Goal: Use online tool/utility: Utilize a website feature to perform a specific function

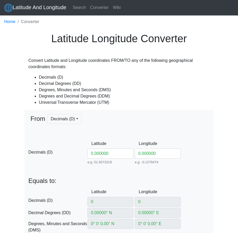
click at [103, 159] on div "Latitude 0.000000 e.g. 51.5073219 Between -90 and 90" at bounding box center [110, 152] width 47 height 26
drag, startPoint x: 112, startPoint y: 155, endPoint x: 63, endPoint y: 153, distance: 49.2
click at [63, 153] on div "D Decimals (D) Latitude 0.000000 e.g. 51.5073219 Between -90 and 90 Longitude 0…" at bounding box center [118, 152] width 189 height 26
type input "25"
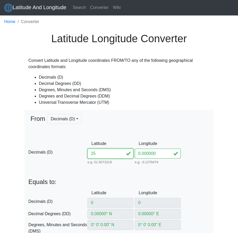
type input "2"
type input "2° N"
type input "0° W"
type input "2° 0' 0'' N"
type input "0° 0' 0'' E"
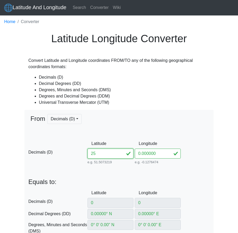
type input "2° 0' N"
type input "0° 0' W"
type input "166223.90763855155"
type input "221366.1660131635"
type input "31N"
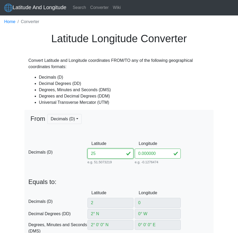
type input "25"
type input "25° N"
type input "25° 0' 0'' N"
type input "25° 0' N"
type input "197181.31221142597"
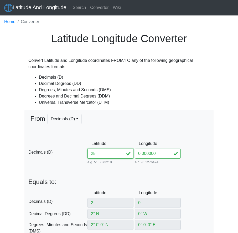
type input "2768300.21857926"
type input "31R"
type input "25.409"
type input "25.4"
type input "25.4° N"
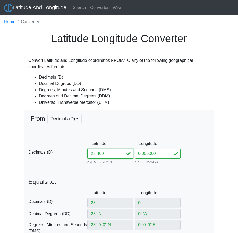
type input "25° 24' 0'' N"
type input "25° 24' N"
type input "198170.54466378398"
type input "2812631.8300396176"
type input "25.4091"
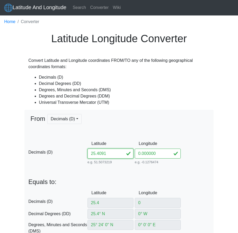
type input "25.409"
type input "25.409° N"
type input "25° 24' 32.4'' N"
type input "25° 24.54' N"
type input "198192.97156849783"
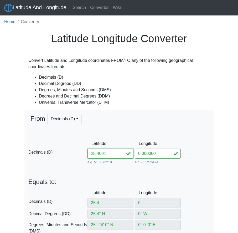
type input "2813629.3113445896"
type input "25.40919"
type input "25.4091"
type input "25.4091° N"
type input "25° 24' 32.76'' N"
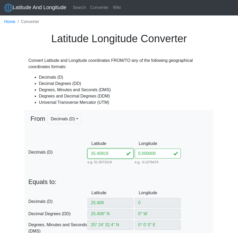
type input "25° 24.546' N"
type input "198193.22079810512"
type input "2813640.3944751765"
type input "25.40919"
type input "25.40919° N"
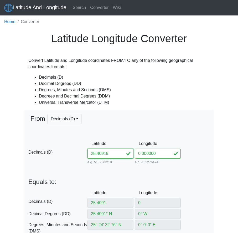
type input "25° 24' 33.084'' N"
type input "25° 24.5514' N"
type input "198193.44510553678"
type input "2813650.3692927985"
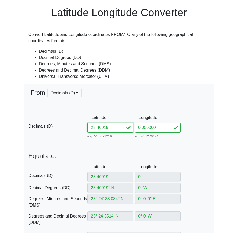
scroll to position [26, 0]
type input "25.40919"
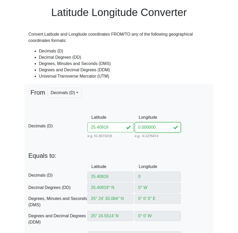
drag, startPoint x: 164, startPoint y: 130, endPoint x: 98, endPoint y: 135, distance: 66.6
click at [98, 135] on div "D Decimals (D) Latitude 25.40919 e.g. 51.5073219 Between -90 and 90 Longitude 0…" at bounding box center [118, 126] width 189 height 27
type input "55"
type input "5"
type input "5° E"
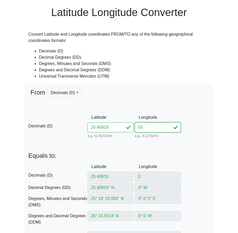
type input "5° 0' 0'' E"
type input "5° 0' E"
type input "701171.8751750607"
type input "2811764.9800986466"
type input "55"
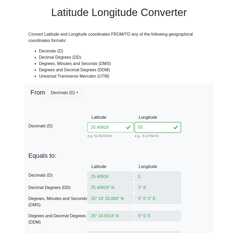
type input "55° E"
type input "55° 0' 0'' E"
type input "55° 0' E"
type input "298828.1248249401"
type input "40R"
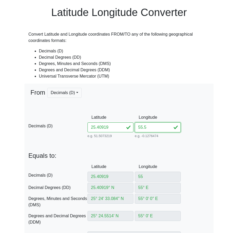
type input "55.57"
type input "55.5"
type input "55.5° E"
type input "55° 30' 0'' E"
type input "55° 30' E"
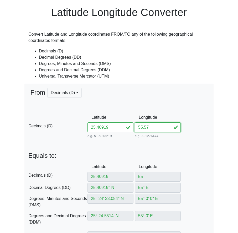
type input "349129.6225830073"
type input "2811105.5388959437"
type input "55.57"
type input "55.57° E"
type input "55° 34' 12'' E"
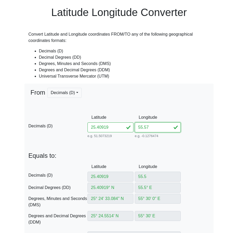
type input "55° 34.2' E"
type input "356171.19311321166"
type input "2811028.2674847743"
type input "55.57455"
type input "55.574"
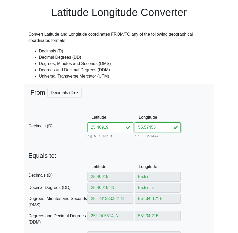
type input "55.574° E"
type input "55° 34' 26.4'' E"
type input "55° 34.44' E"
type input "356573.56438267906"
type input "2811023.963586662"
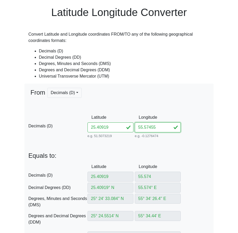
type input "55.5745"
type input "55.5745° E"
type input "55° 34' 28.2'' E"
type input "55° 34.47' E"
type input "356623.86076006264"
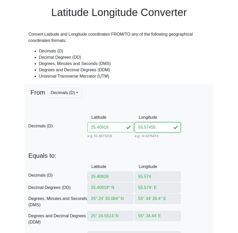
type input "2811023.4264477566"
type input "55.57455"
type input "55.57455° E"
type input "55° 34' 28.38'' E"
type input "55° 34.473' E"
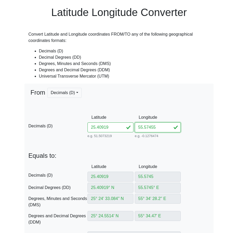
type input "356628.8903974189"
type input "2811023.372744235"
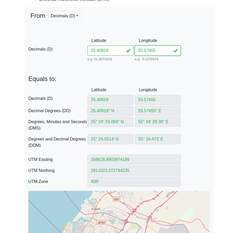
scroll to position [105, 0]
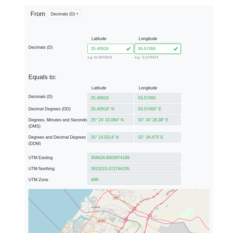
type input "55.57455"
click at [73, 161] on div "UTM Easting 356628.8903974189" at bounding box center [118, 158] width 189 height 10
click at [56, 170] on div "UTM Northing 2811023.372744235" at bounding box center [118, 169] width 189 height 10
click at [124, 52] on input "25.40919" at bounding box center [110, 49] width 46 height 10
drag, startPoint x: 98, startPoint y: 50, endPoint x: 47, endPoint y: 48, distance: 51.3
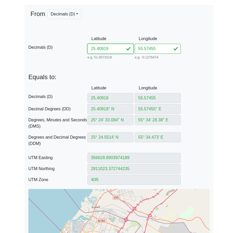
click at [47, 48] on div "D Decimals (D) Latitude 25.40919 e.g. 51.5073219 Between -90 and 90 Longitude 5…" at bounding box center [118, 47] width 189 height 27
type input "254"
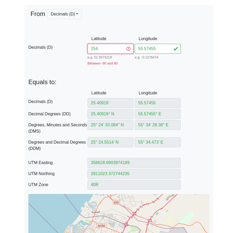
type input "2"
type input "2° N"
type input "2° 0' 0'' N"
type input "2° 0' N"
type input "341462.6573249821"
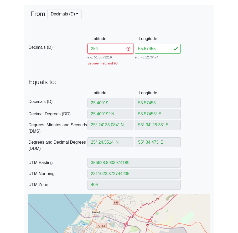
type input "221129.8299998169"
type input "40N"
type input "25"
type input "25° N"
type input "25° 0' 0'' N"
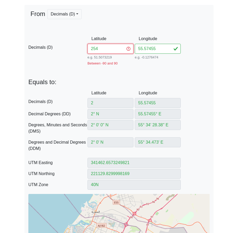
type input "25° 0' N"
type input "356148.6476443863"
type input "2765704.094984412"
type input "40R"
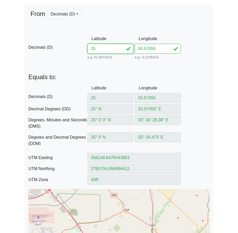
type input "25.4"
type input "25.4° N"
type input "25° 24' 0'' N"
type input "25° 24' N"
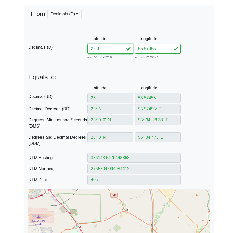
type input "356618.0243983454"
type input "2810005.52101626"
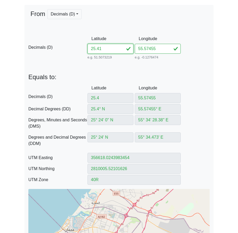
type input "25.411"
type input "25.41"
type input "25.41° N"
type input "25° 24' 36'' N"
type input "25° 24.6' N"
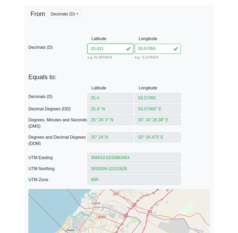
type input "356629.8482953577"
type input "2811113.0855217753"
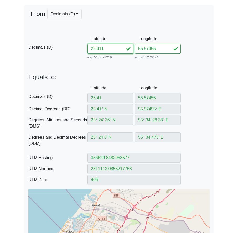
type input "25.4115"
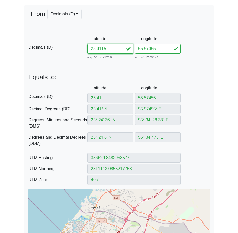
type input "25.411"
type input "25.411° N"
type input "25° 24' 39.6'' N"
type input "25° 24.66' N"
type input "356631.03092486353"
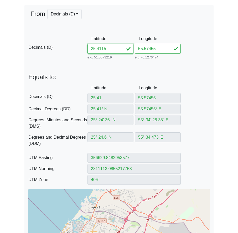
type input "2811223.84205005"
type input "25.41155"
type input "25.4115"
type input "25.4115° N"
type input "25° 24' 41.4'' N"
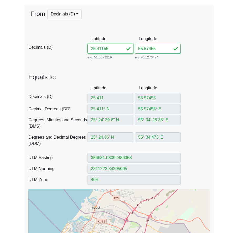
type input "25° 24.69' N"
type input "356631.62225596624"
type input "2811279.2203194858"
type input "25.41155"
type input "25.41155° N"
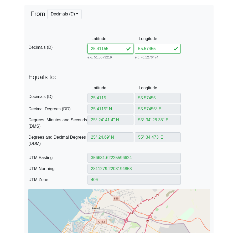
type input "25° 24' 41.58'' N"
type input "25° 24.693' N"
type input "356631.681389676"
type input "2811284.758146624"
type input "25.41155"
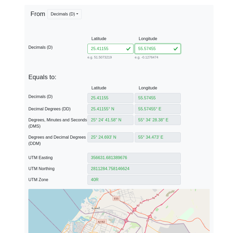
drag, startPoint x: 159, startPoint y: 48, endPoint x: 71, endPoint y: 53, distance: 87.4
click at [71, 53] on div "D Decimals (D) Latitude 25.41155 e.g. 51.5073219 Between -90 and 90 Longitude 5…" at bounding box center [118, 47] width 189 height 27
type input "55"
type input "5"
type input "5° E"
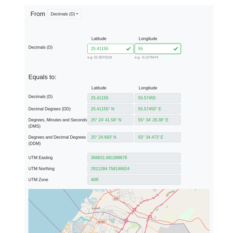
type input "5° 0' 0'' E"
type input "5° 0' E"
type input "701167.9576890501"
type input "2812026.415349586"
type input "31R"
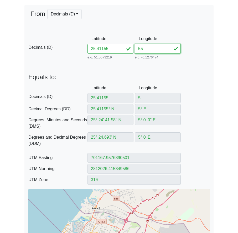
type input "55"
type input "55° E"
type input "55° 0' 0'' E"
type input "55° 0' E"
type input "298832.0423109507"
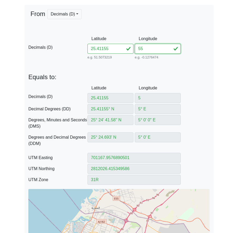
type input "40R"
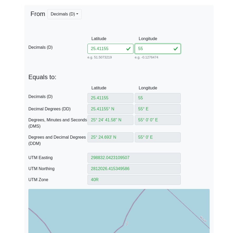
type input "55.5"
type input "55.5° E"
type input "55° 30' 0'' E"
type input "55° 30' E"
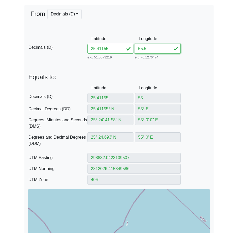
type input "349132.55967013736"
type input "2811366.929821999"
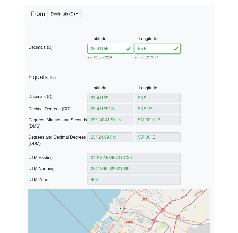
type input "55.56"
type input "55.56° E"
type input "55° 33' 36'' E"
type input "55° 33.6' E"
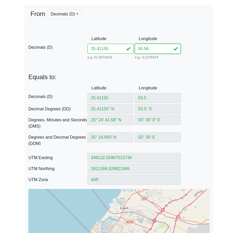
type input "355168.0824896203"
type input "2811300.466475587"
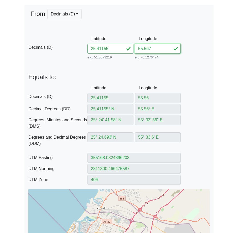
type input "55.5679"
type input "55.567"
type input "55.567° E"
type input "55° 34' 1.1999'' E"
type input "55° 34.02' E"
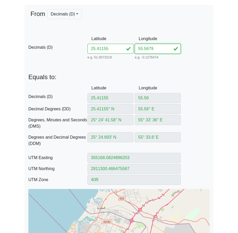
type input "355872.2201555146"
type input "2811292.889275387"
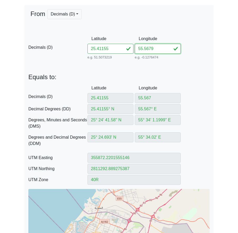
type input "55.5679"
type input "55.5679° E"
type input "55° 34' 4.4399'' E"
type input "55° 34.074' E"
type input "355962.7520416868"
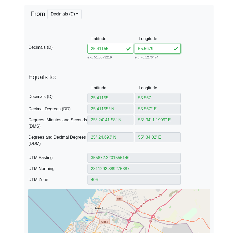
type input "2811291.917744962"
type input "55.5679"
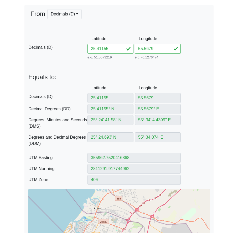
click at [67, 165] on div "From Decimals (D) Decimals (D) Decimal Degrees (DD) -- Coming soon Degrees, Min…" at bounding box center [118, 137] width 189 height 264
click at [76, 174] on div "UTM Northing 2811291.917744962" at bounding box center [118, 169] width 189 height 10
